Goal: Navigation & Orientation: Find specific page/section

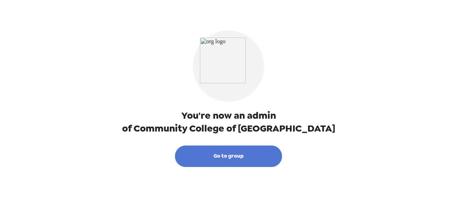
click at [237, 157] on button "Go to group" at bounding box center [228, 155] width 107 height 21
